Goal: Transaction & Acquisition: Purchase product/service

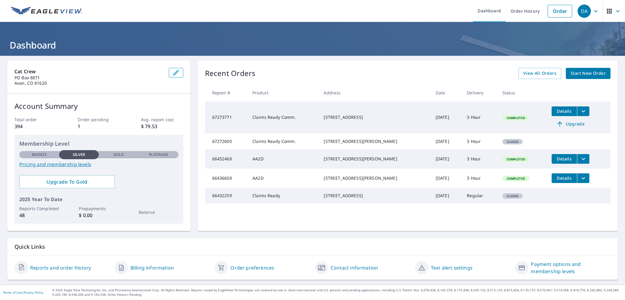
click at [324, 114] on div "[STREET_ADDRESS]" at bounding box center [375, 117] width 102 height 6
click at [580, 74] on span "Start New Order" at bounding box center [587, 74] width 35 height 8
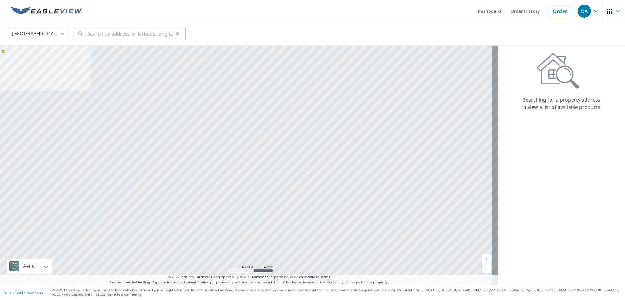
click at [84, 31] on icon at bounding box center [80, 33] width 7 height 7
click at [122, 32] on input "text" at bounding box center [130, 33] width 86 height 17
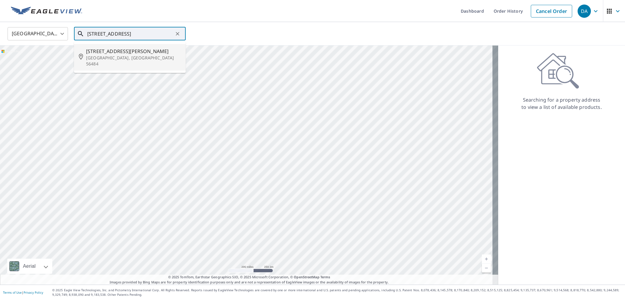
click at [134, 48] on span "[STREET_ADDRESS][PERSON_NAME]" at bounding box center [133, 51] width 95 height 7
type input "[STREET_ADDRESS][PERSON_NAME]"
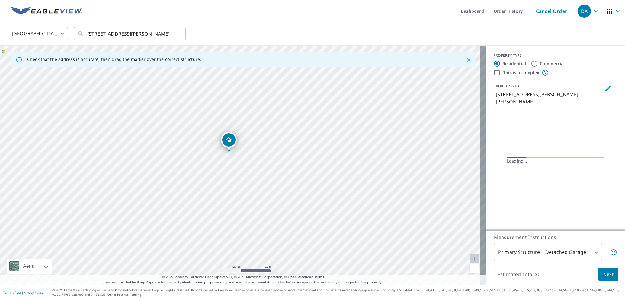
drag, startPoint x: 271, startPoint y: 150, endPoint x: 264, endPoint y: 88, distance: 62.0
click at [264, 88] on div "[STREET_ADDRESS][PERSON_NAME]" at bounding box center [243, 165] width 486 height 239
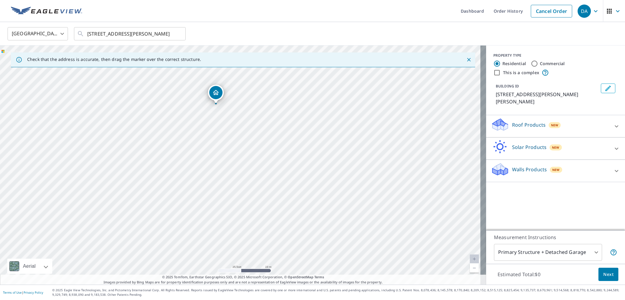
drag, startPoint x: 261, startPoint y: 185, endPoint x: 237, endPoint y: 124, distance: 65.4
click at [237, 124] on div "[STREET_ADDRESS][PERSON_NAME]" at bounding box center [243, 165] width 486 height 239
click at [522, 121] on p "Roof Products" at bounding box center [529, 124] width 34 height 7
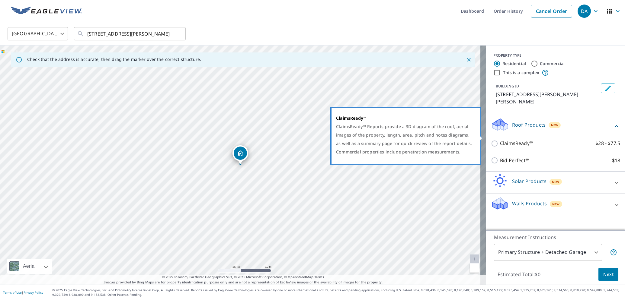
click at [491, 140] on input "ClaimsReady™ $28 - $77.5" at bounding box center [495, 143] width 9 height 7
checkbox input "true"
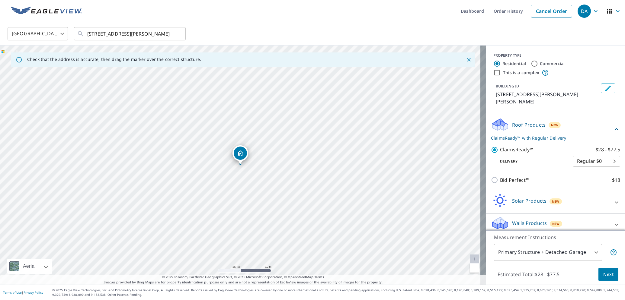
click at [584, 156] on body "DA DA Dashboard Order History Cancel Order DA [GEOGRAPHIC_DATA] [GEOGRAPHIC_DAT…" at bounding box center [312, 150] width 625 height 300
click at [585, 173] on li "3 Hour $39.5" at bounding box center [590, 176] width 47 height 11
type input "7"
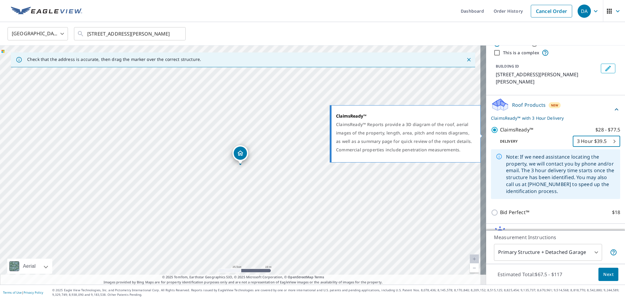
scroll to position [50, 0]
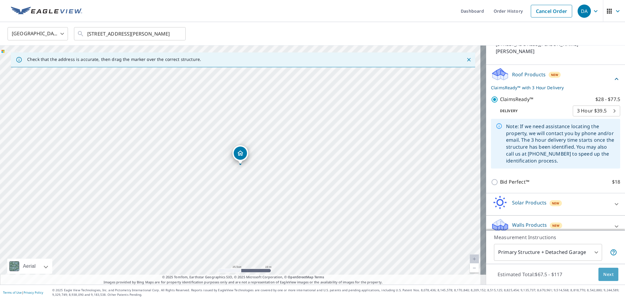
click at [603, 273] on span "Next" at bounding box center [608, 275] width 10 height 8
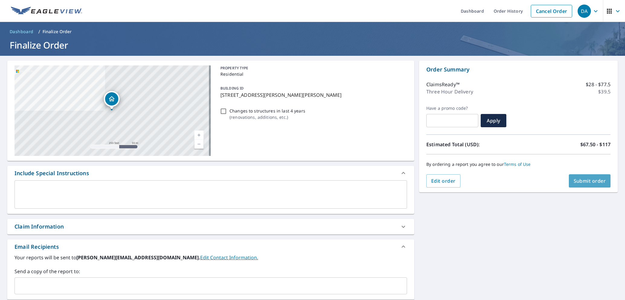
click at [592, 180] on span "Submit order" at bounding box center [589, 181] width 32 height 7
